Goal: Find specific page/section

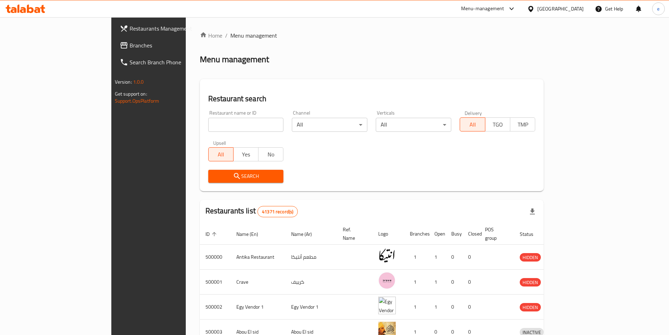
click at [208, 121] on input "search" at bounding box center [246, 125] width 76 height 14
paste input "779452"
type input "779452"
click at [537, 7] on div at bounding box center [532, 9] width 10 height 8
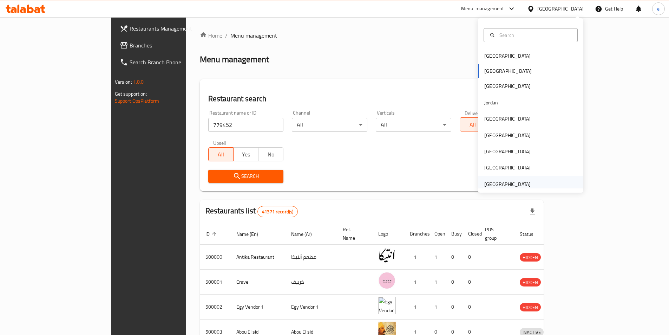
click at [506, 184] on div "[GEOGRAPHIC_DATA]" at bounding box center [507, 184] width 46 height 8
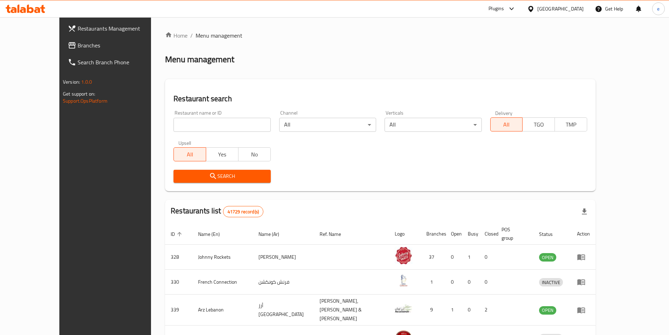
click at [62, 50] on link "Branches" at bounding box center [116, 45] width 109 height 17
